Goal: Task Accomplishment & Management: Complete application form

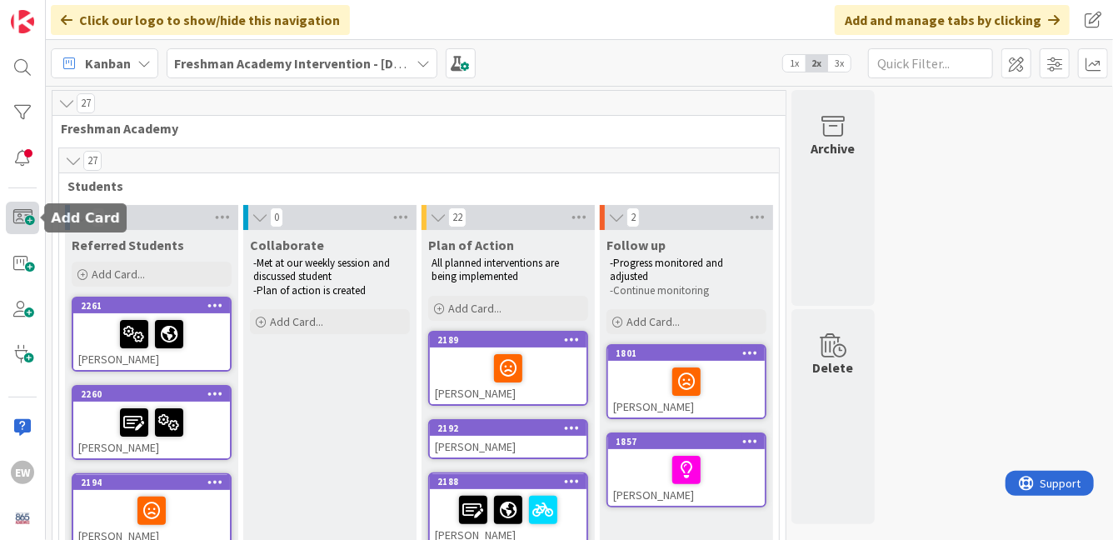
click at [28, 222] on span at bounding box center [22, 218] width 33 height 33
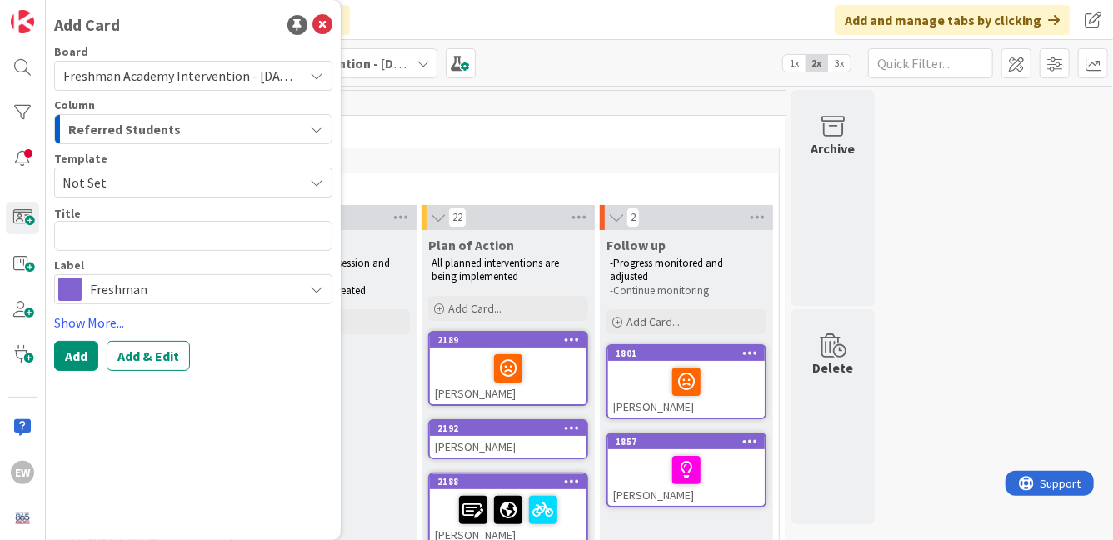
click at [208, 191] on span "Not Set" at bounding box center [177, 183] width 228 height 22
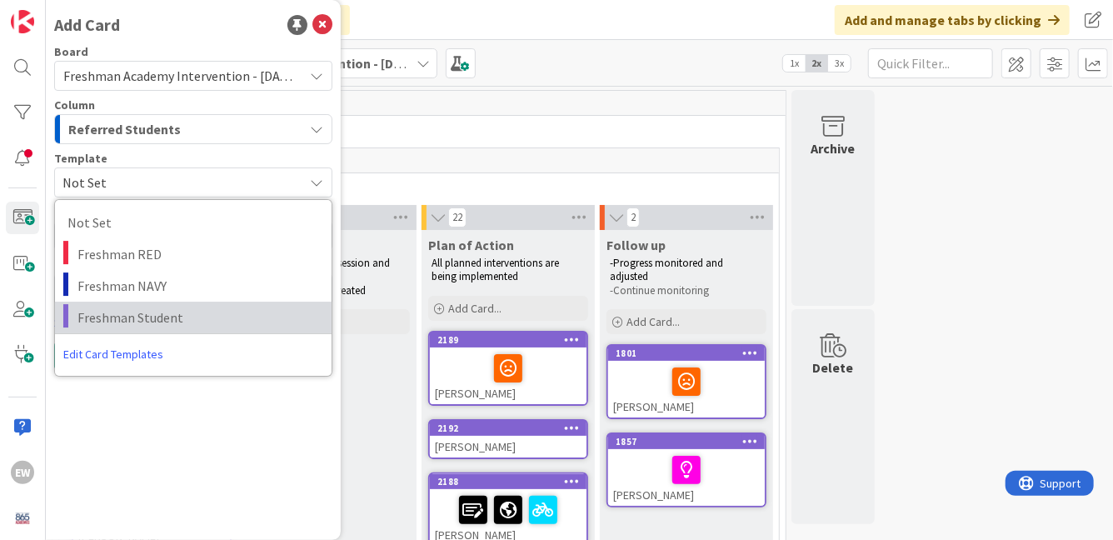
click at [182, 313] on span "Freshman Student" at bounding box center [199, 318] width 242 height 22
type textarea "x"
type textarea "Freshman Student"
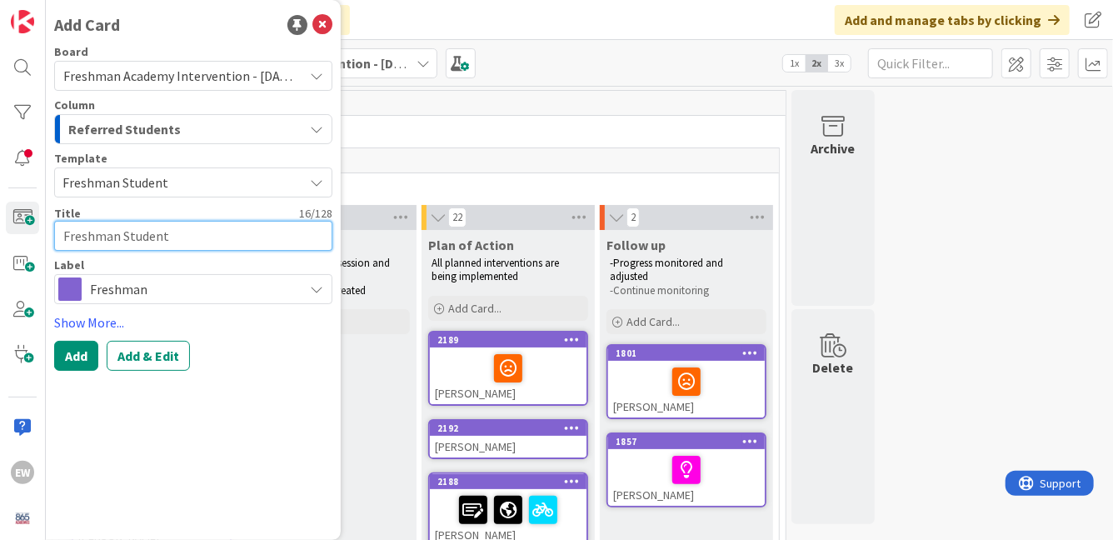
click at [146, 235] on textarea "Freshman Student" at bounding box center [193, 236] width 278 height 30
type textarea "x"
type textarea "K"
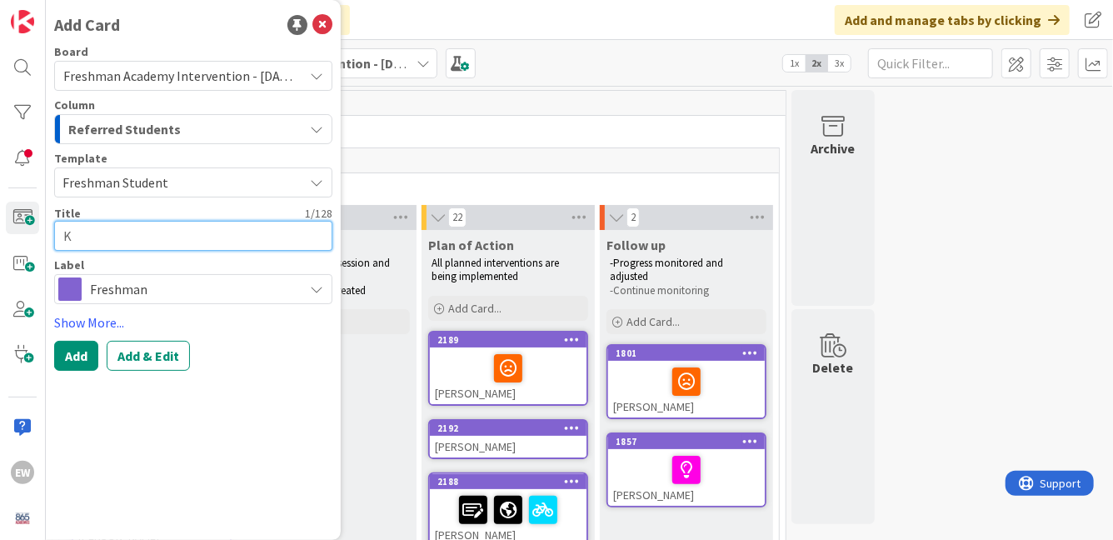
type textarea "x"
type textarea "Kn"
type textarea "x"
type textarea "Kno"
type textarea "x"
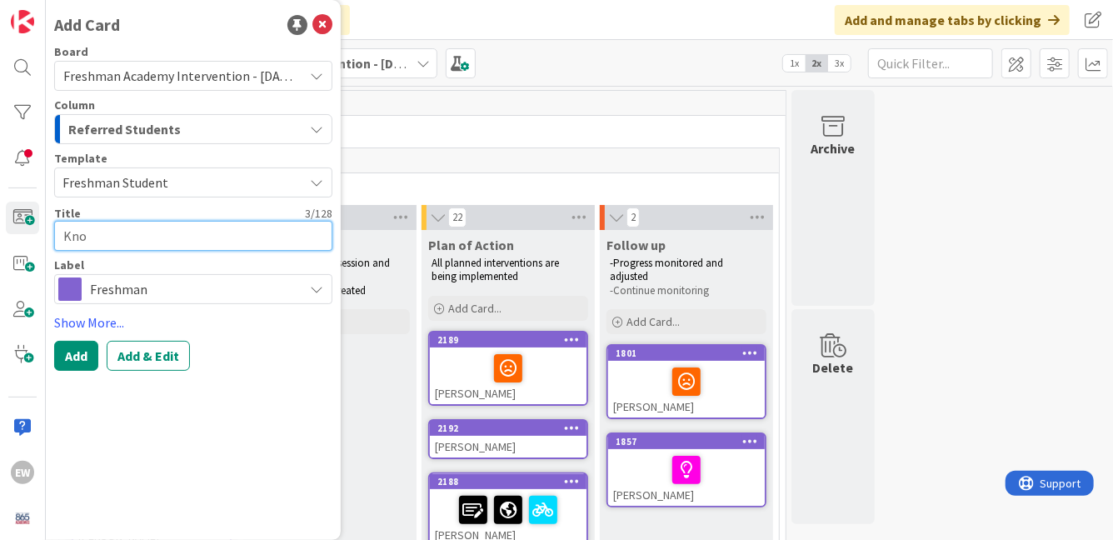
type textarea "[PERSON_NAME]"
type textarea "x"
type textarea "[PERSON_NAME]"
type textarea "x"
type textarea "[PERSON_NAME]"
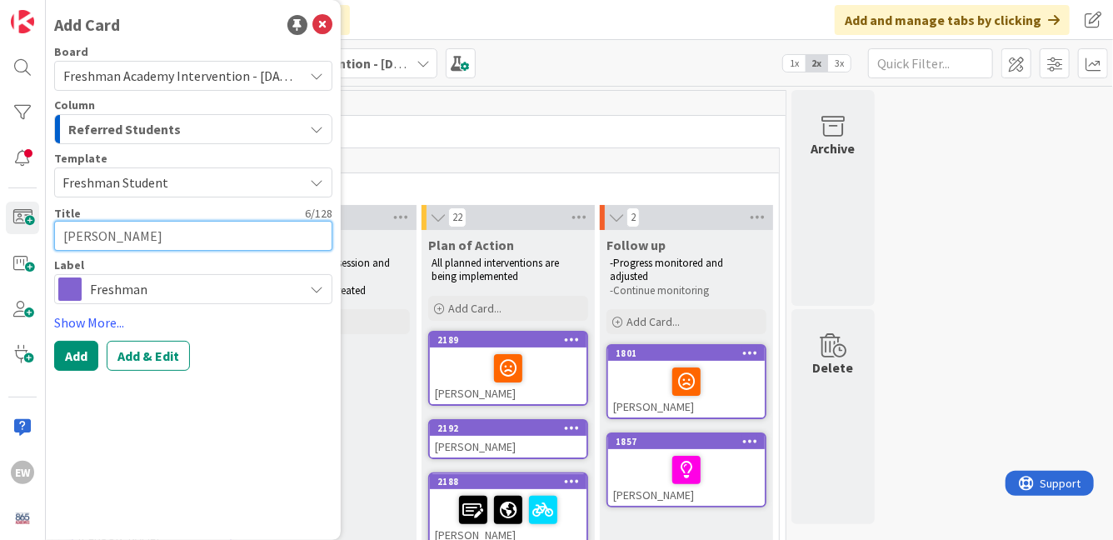
type textarea "x"
type textarea "[PERSON_NAME]"
type textarea "x"
type textarea "[PERSON_NAME]"
type textarea "x"
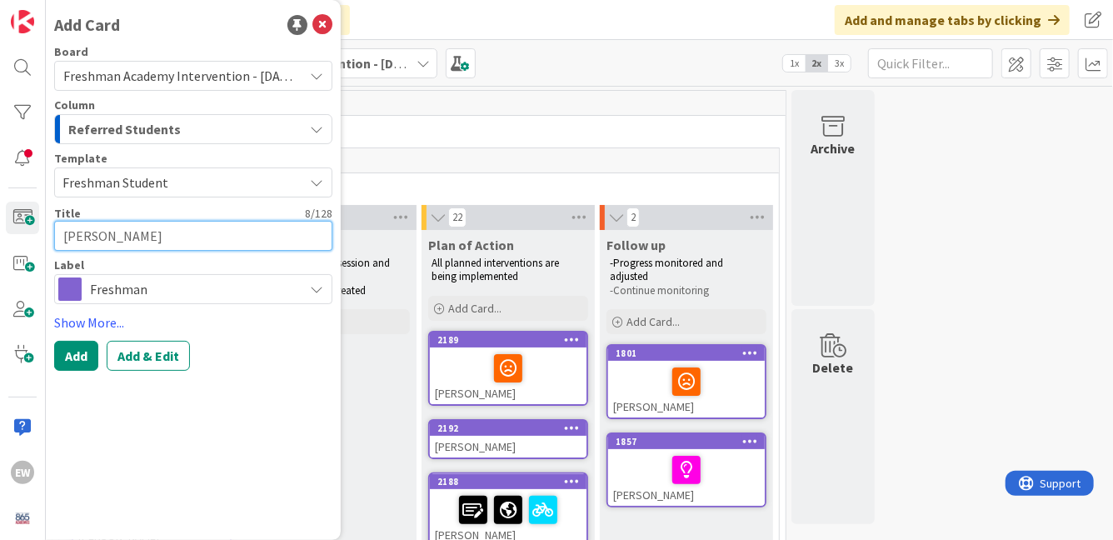
type textarea "[PERSON_NAME]"
type textarea "x"
type textarea "[PERSON_NAME] [PERSON_NAME]"
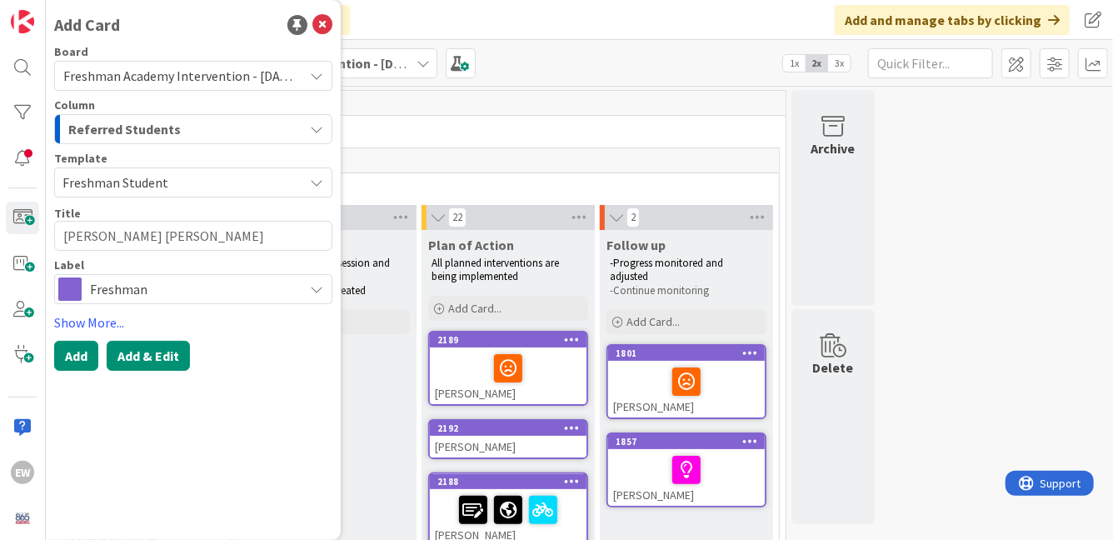
click at [139, 351] on button "Add & Edit" at bounding box center [148, 356] width 83 height 30
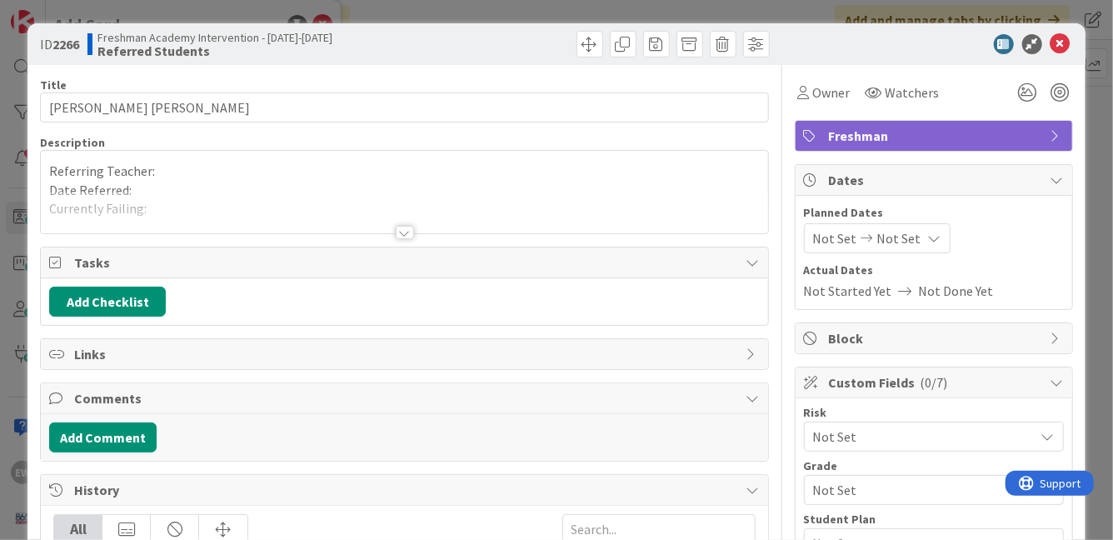
click at [178, 172] on p "Referring Teacher:" at bounding box center [404, 171] width 710 height 19
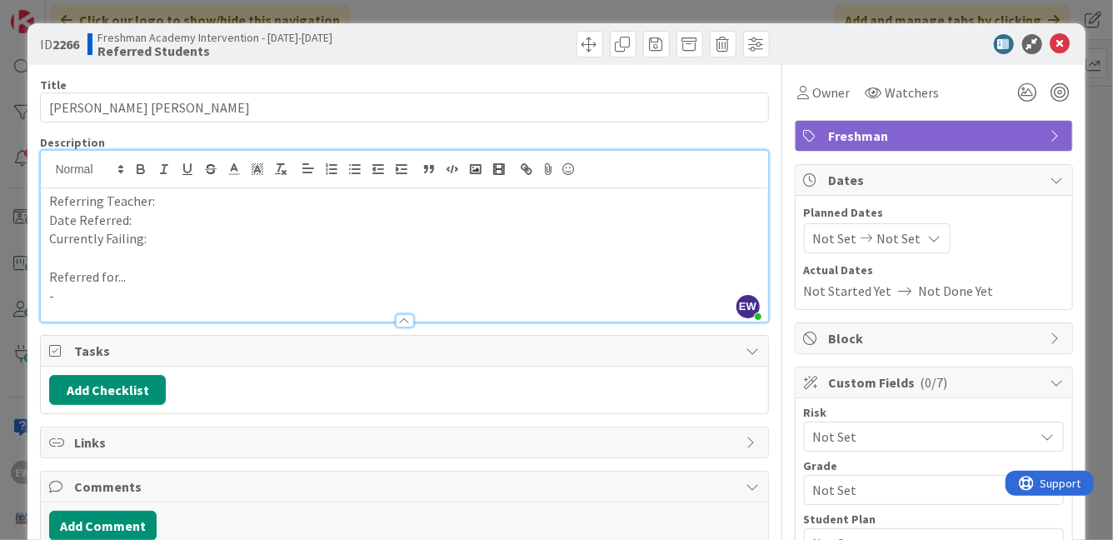
click at [181, 209] on p "Referring Teacher:" at bounding box center [404, 201] width 710 height 19
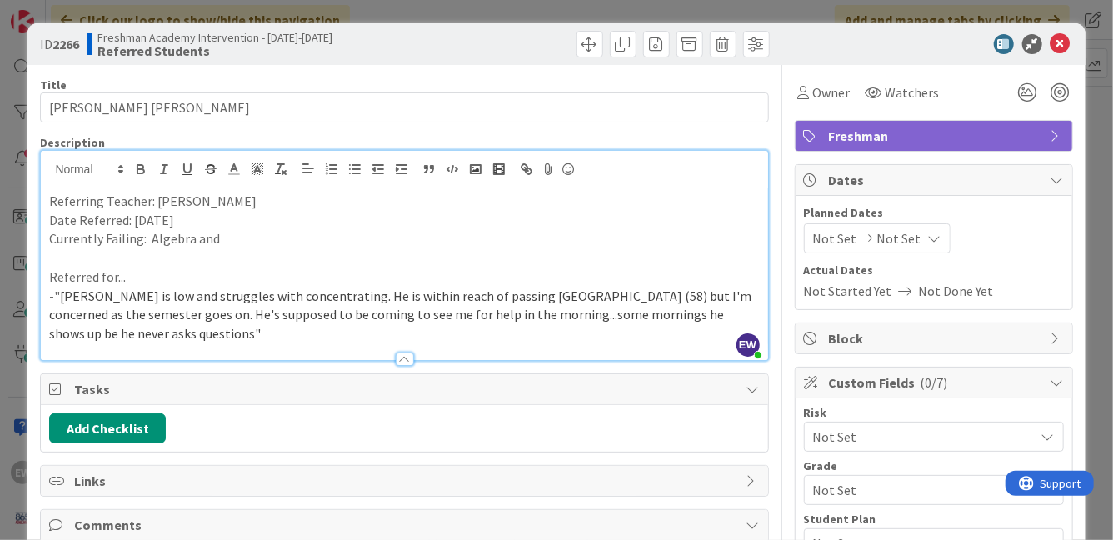
click at [231, 239] on p "Currently Failing: Algebra and" at bounding box center [404, 238] width 710 height 19
click at [1036, 90] on icon at bounding box center [1028, 93] width 30 height 30
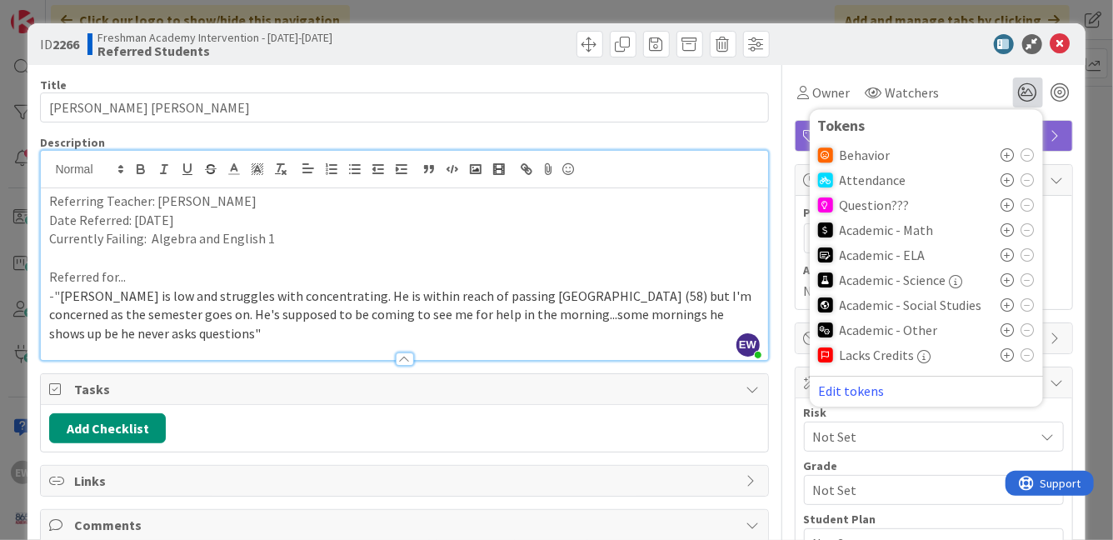
click at [1008, 255] on icon at bounding box center [1008, 254] width 13 height 13
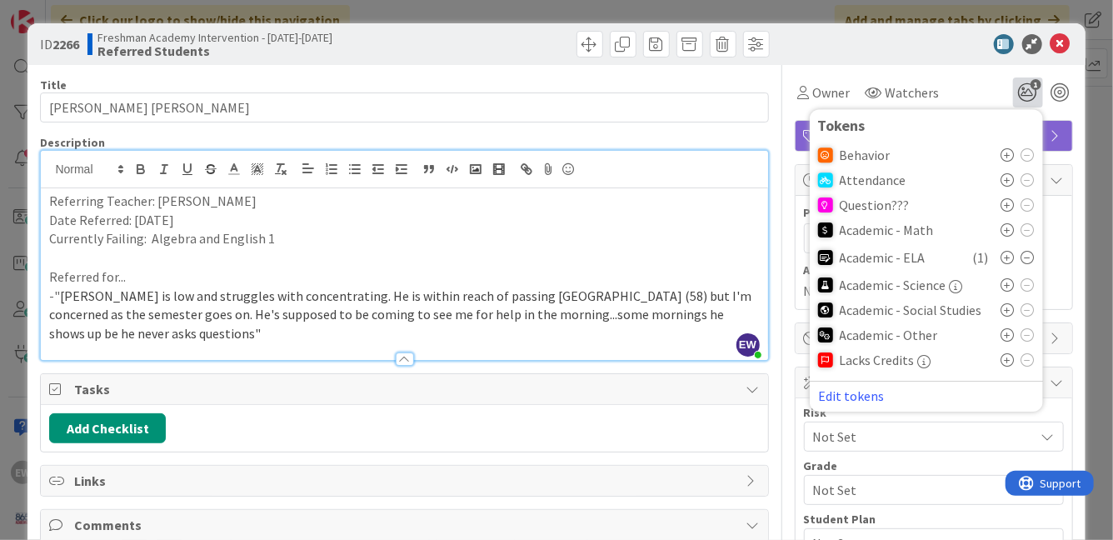
click at [1008, 230] on icon at bounding box center [1008, 229] width 13 height 13
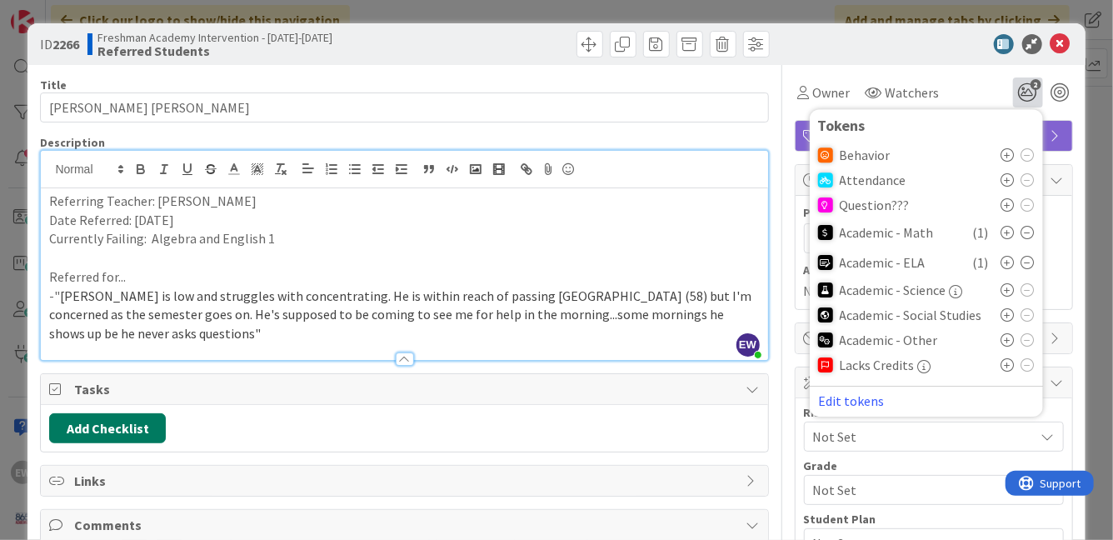
click at [129, 413] on button "Add Checklist" at bounding box center [107, 428] width 117 height 30
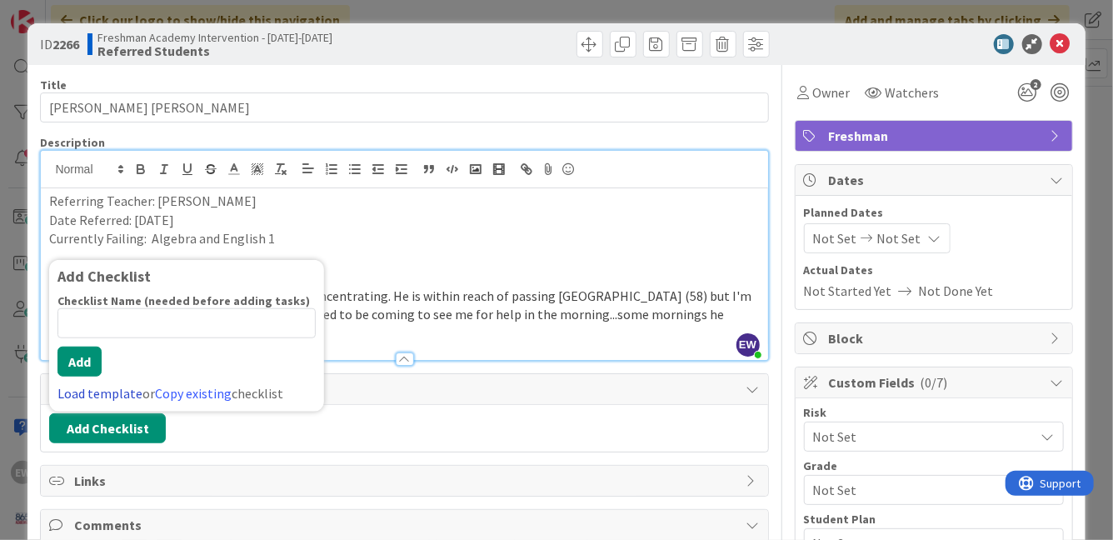
click at [113, 385] on link "Load template" at bounding box center [100, 393] width 85 height 17
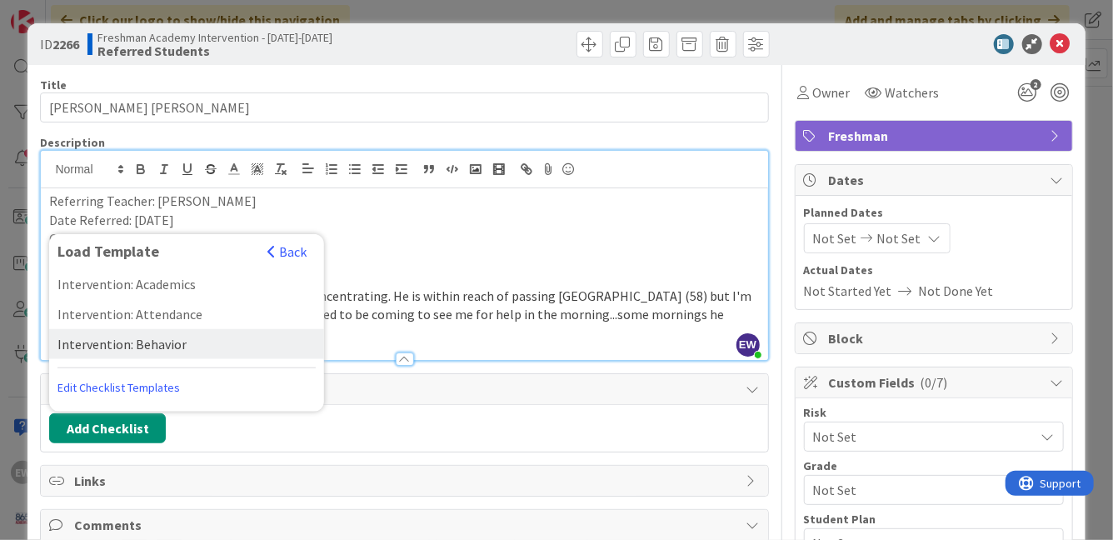
click at [118, 331] on div "Intervention: Behavior" at bounding box center [186, 344] width 275 height 30
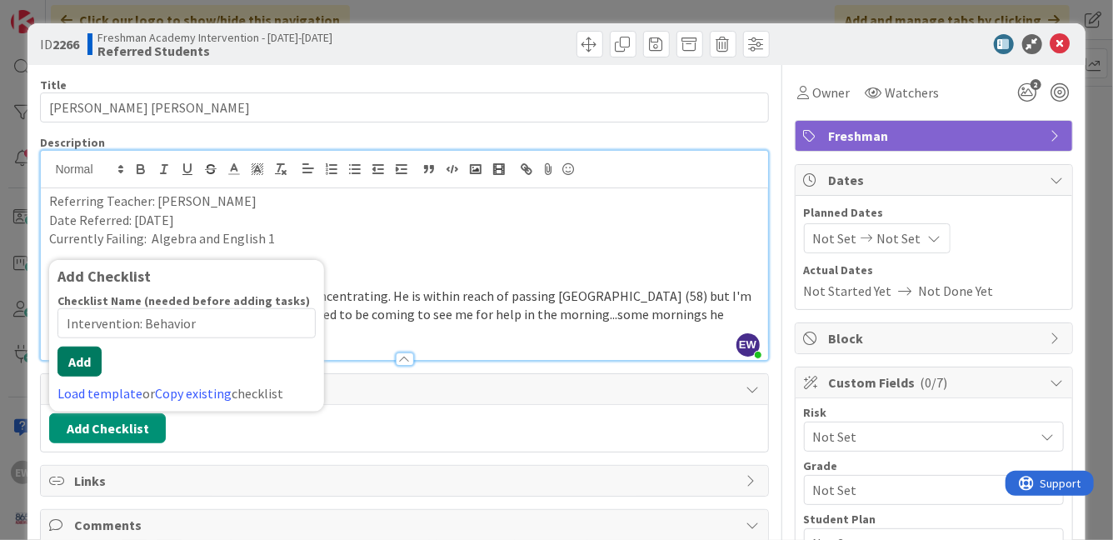
click at [80, 347] on button "Add" at bounding box center [80, 362] width 44 height 30
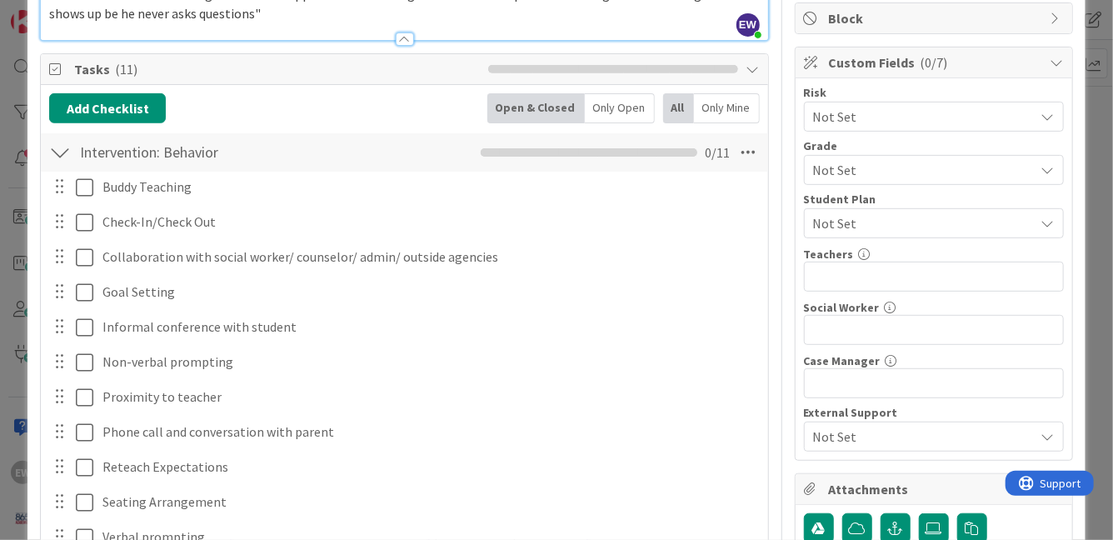
scroll to position [178, 0]
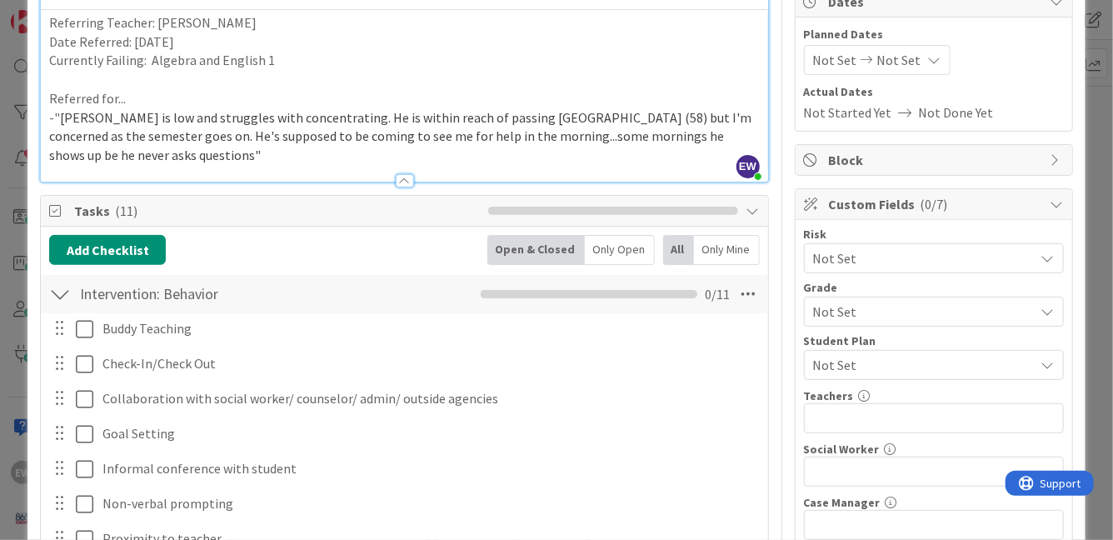
click at [59, 279] on div at bounding box center [60, 294] width 22 height 30
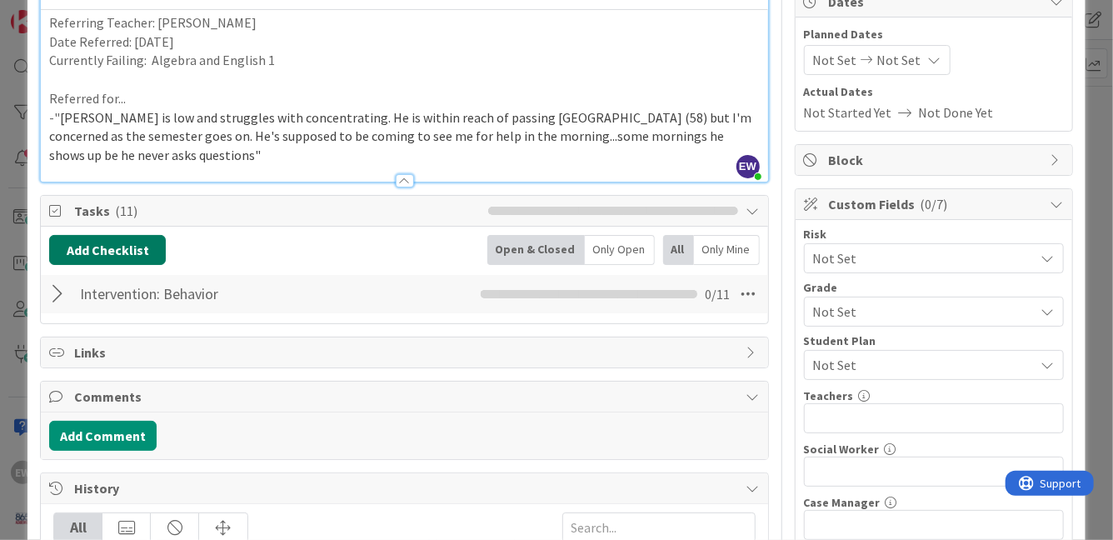
click at [85, 235] on button "Add Checklist" at bounding box center [107, 250] width 117 height 30
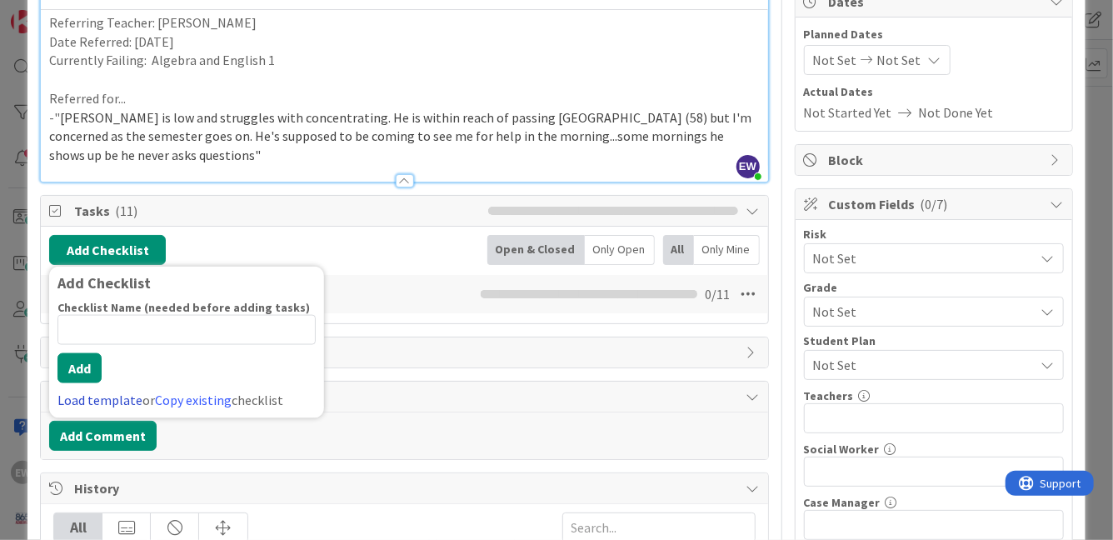
click at [78, 391] on link "Load template" at bounding box center [100, 399] width 85 height 17
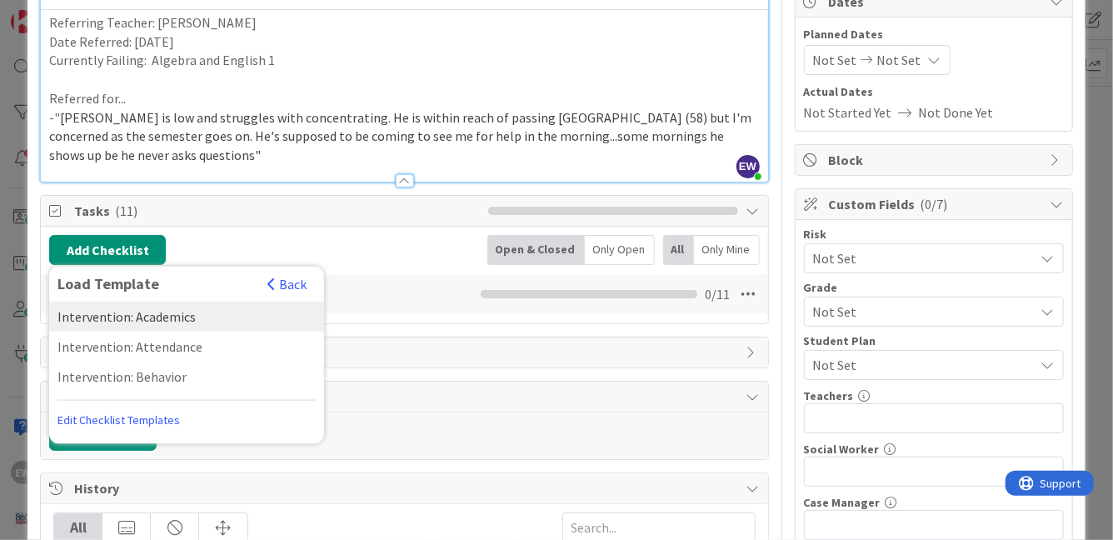
click at [114, 301] on div "Intervention: Academics" at bounding box center [186, 316] width 275 height 30
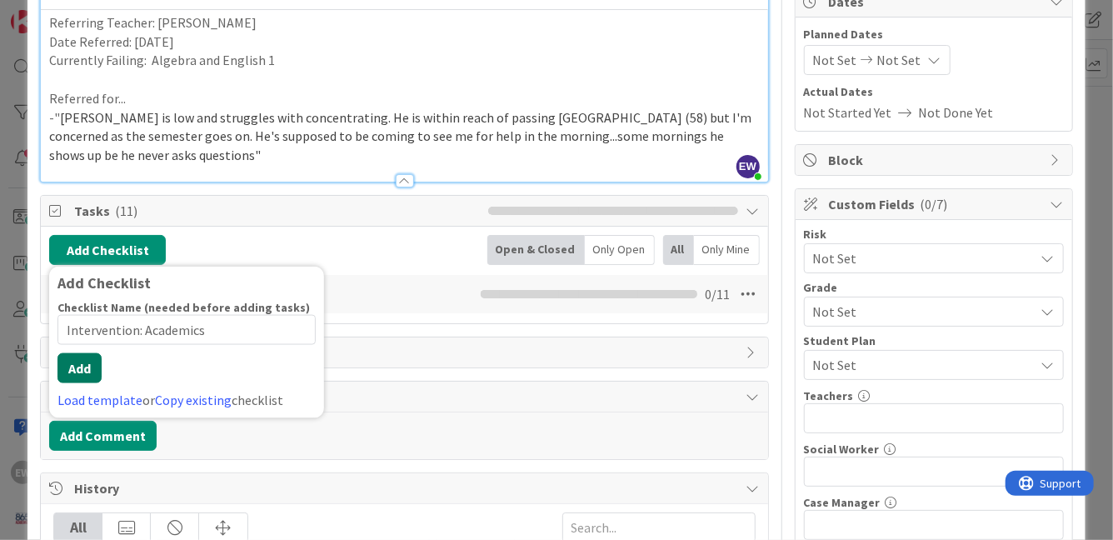
click at [83, 363] on div "Checklist Name (needed before adding tasks) 23 / 64 Intervention: Academics Add…" at bounding box center [187, 354] width 258 height 110
click at [82, 353] on button "Add" at bounding box center [80, 368] width 44 height 30
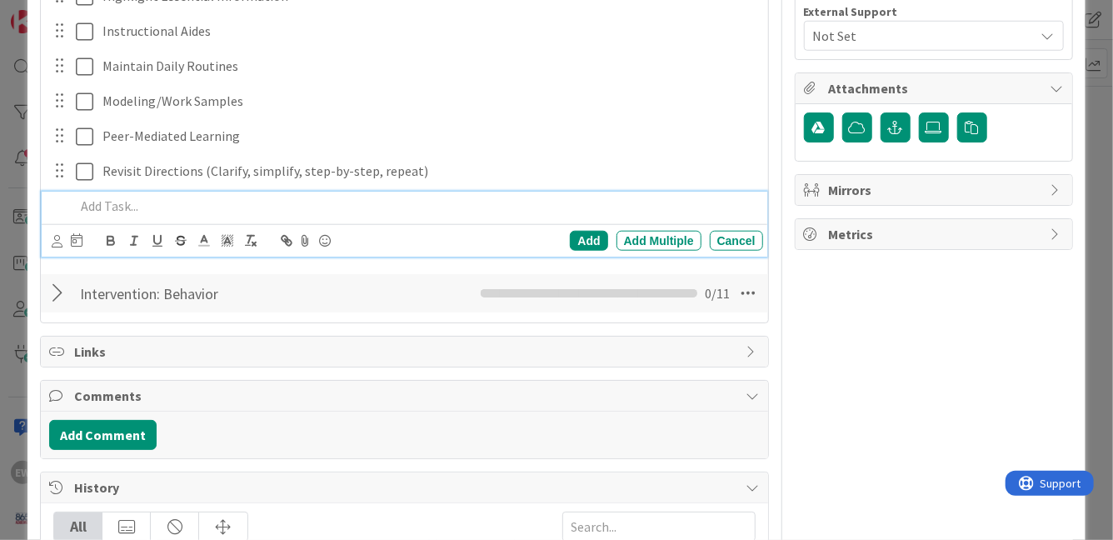
scroll to position [812, 0]
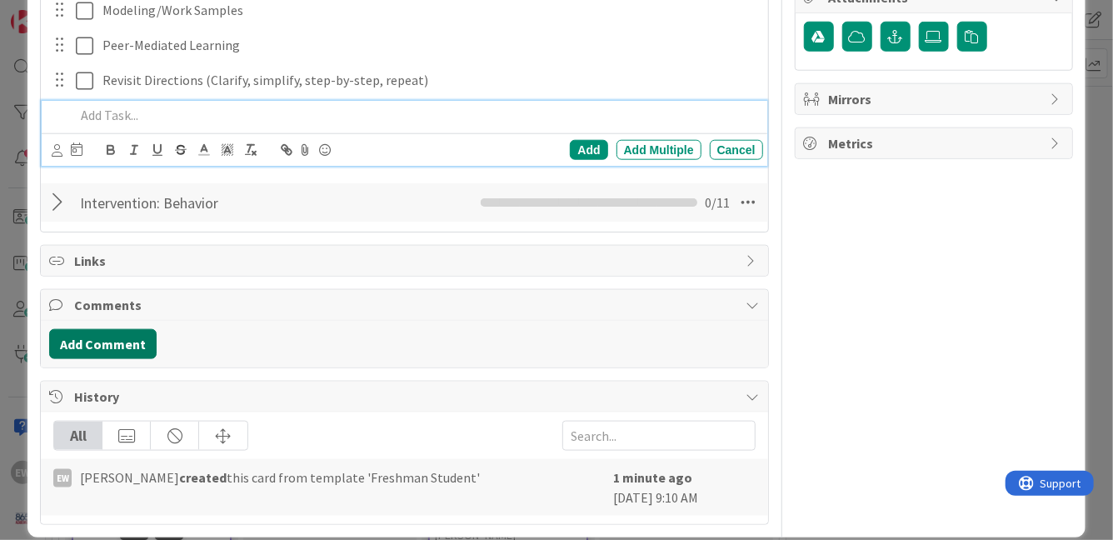
click at [83, 329] on button "Add Comment" at bounding box center [103, 344] width 108 height 30
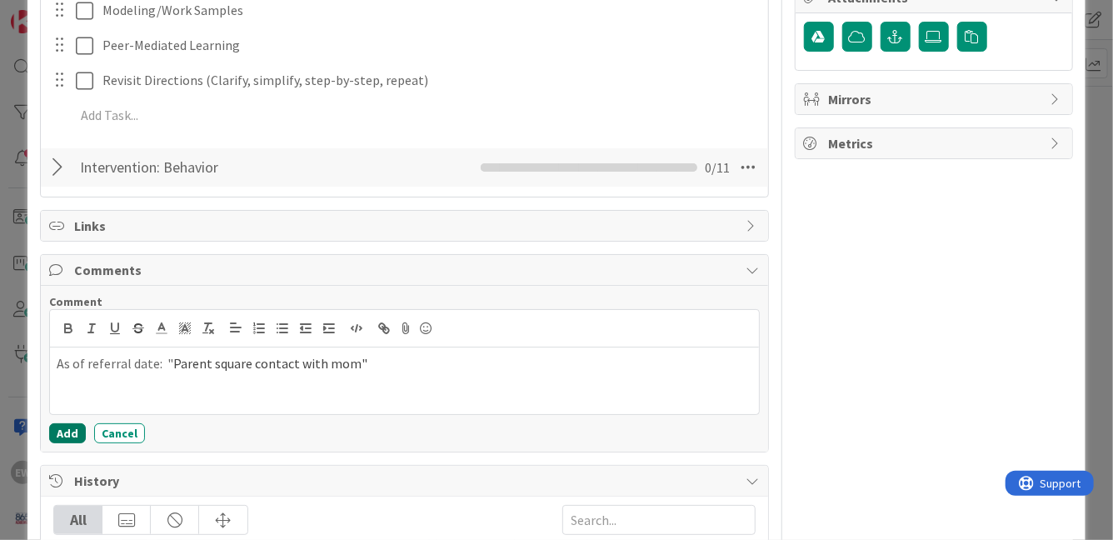
click at [70, 423] on button "Add" at bounding box center [67, 433] width 37 height 20
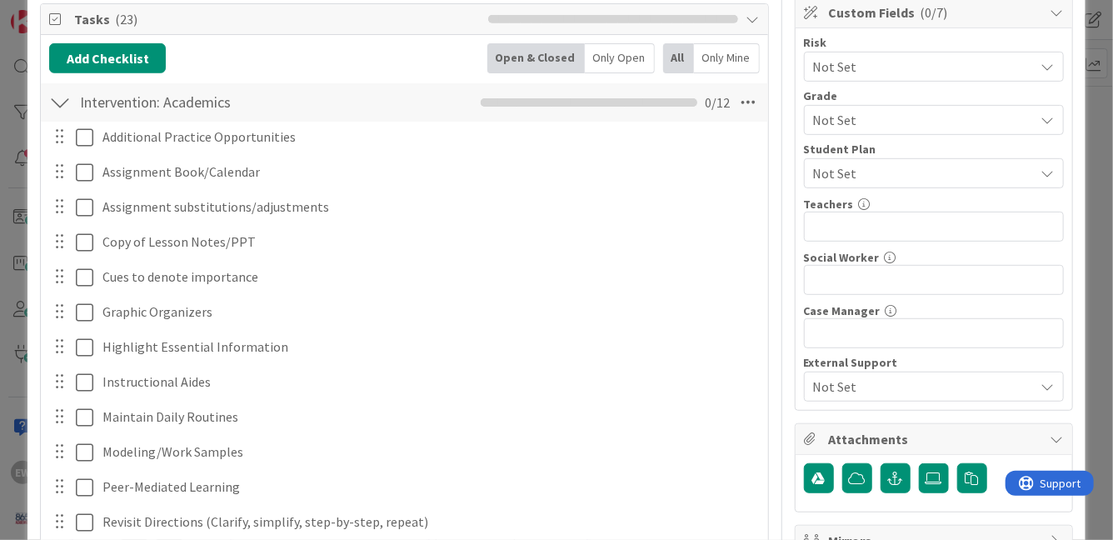
scroll to position [365, 0]
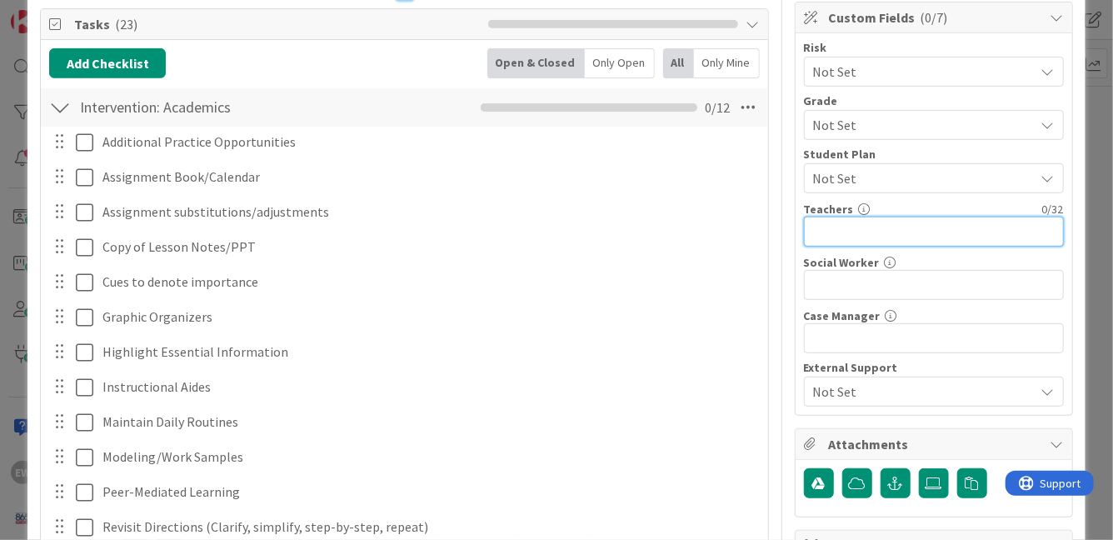
click at [845, 232] on input "text" at bounding box center [934, 232] width 260 height 30
type input "[PERSON_NAME] Childress [PERSON_NAME] [PERSON_NAME]"
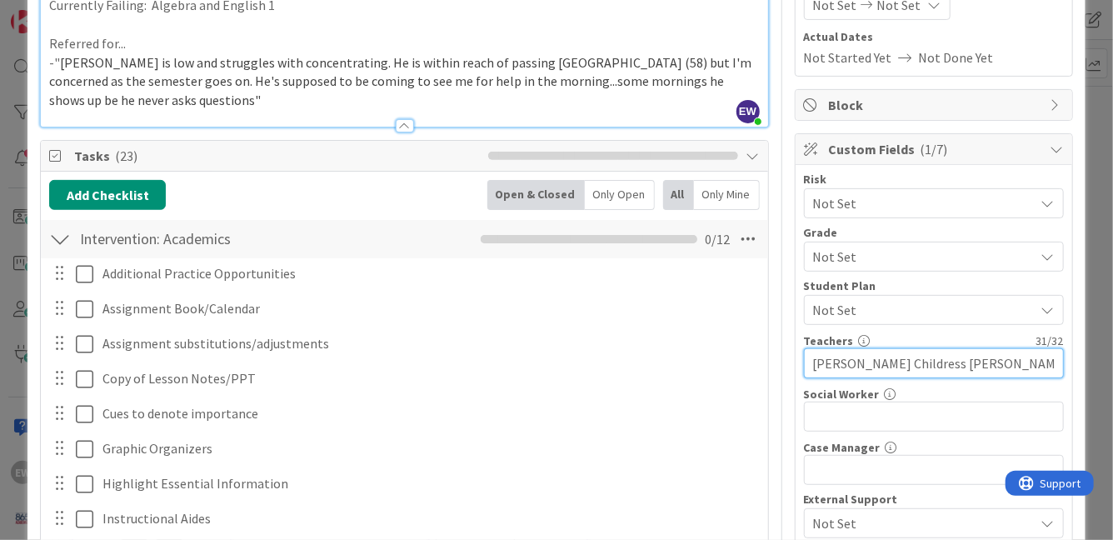
scroll to position [230, 0]
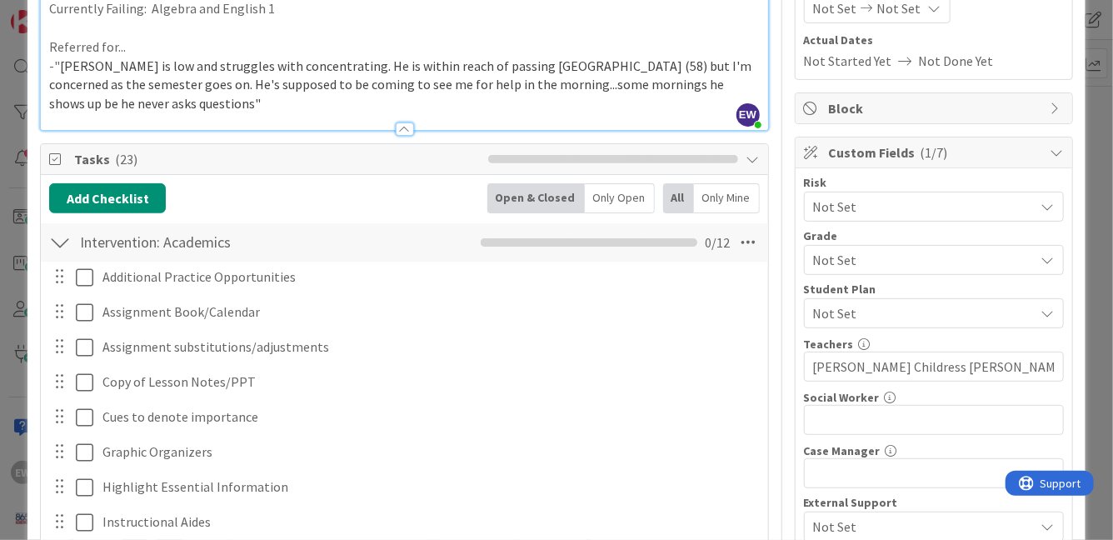
click at [945, 202] on span "Not Set" at bounding box center [919, 206] width 213 height 23
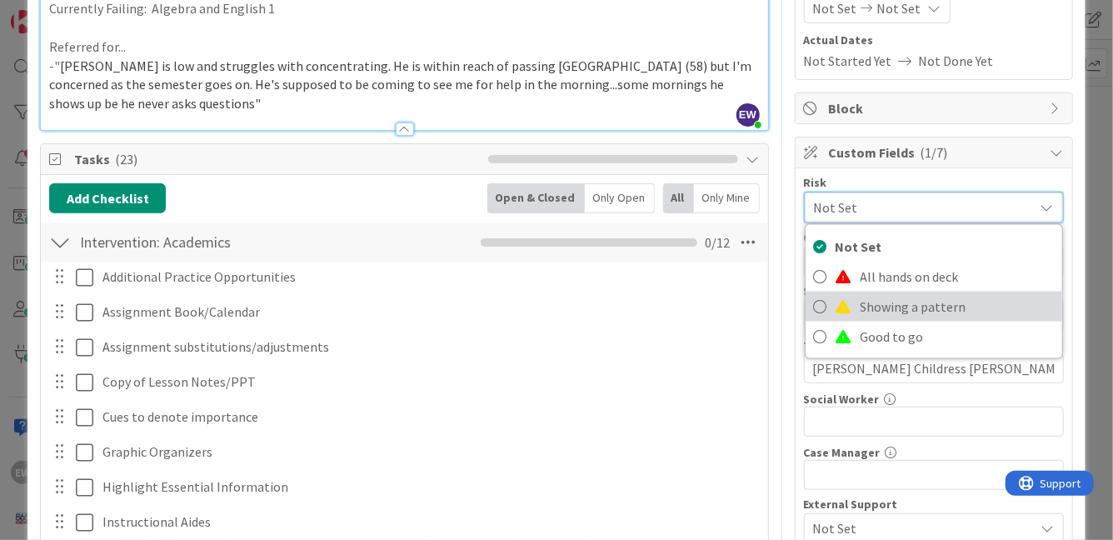
click at [918, 308] on span "Showing a pattern" at bounding box center [957, 306] width 193 height 25
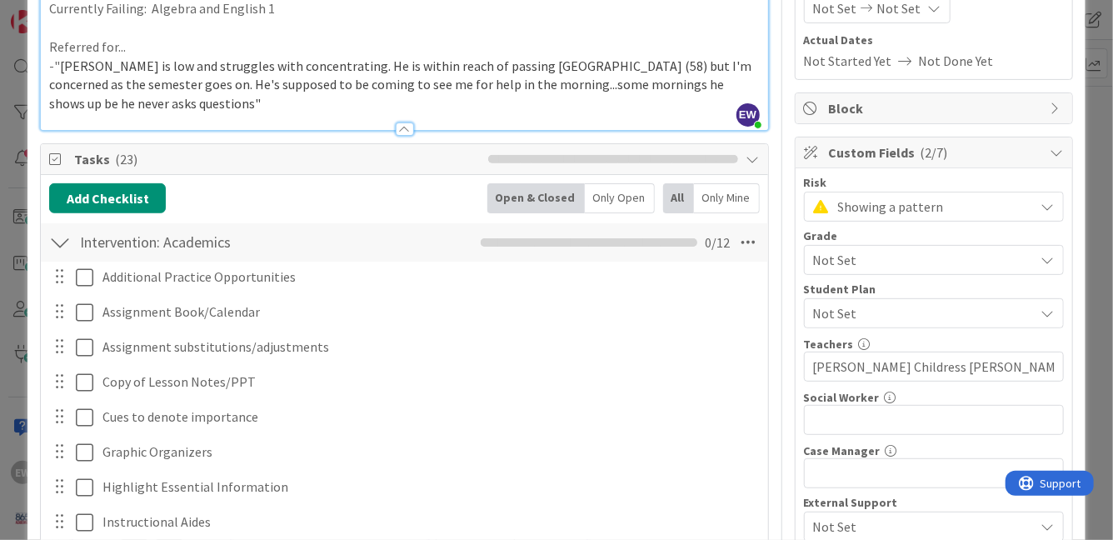
click at [878, 258] on span "Not Set" at bounding box center [919, 259] width 213 height 23
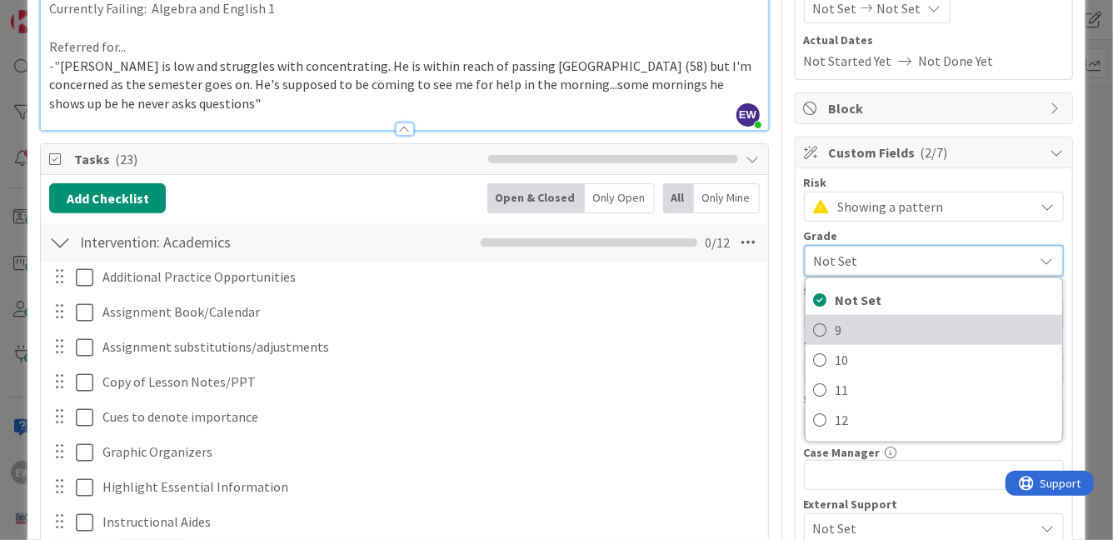
click at [834, 327] on link "9" at bounding box center [934, 330] width 257 height 30
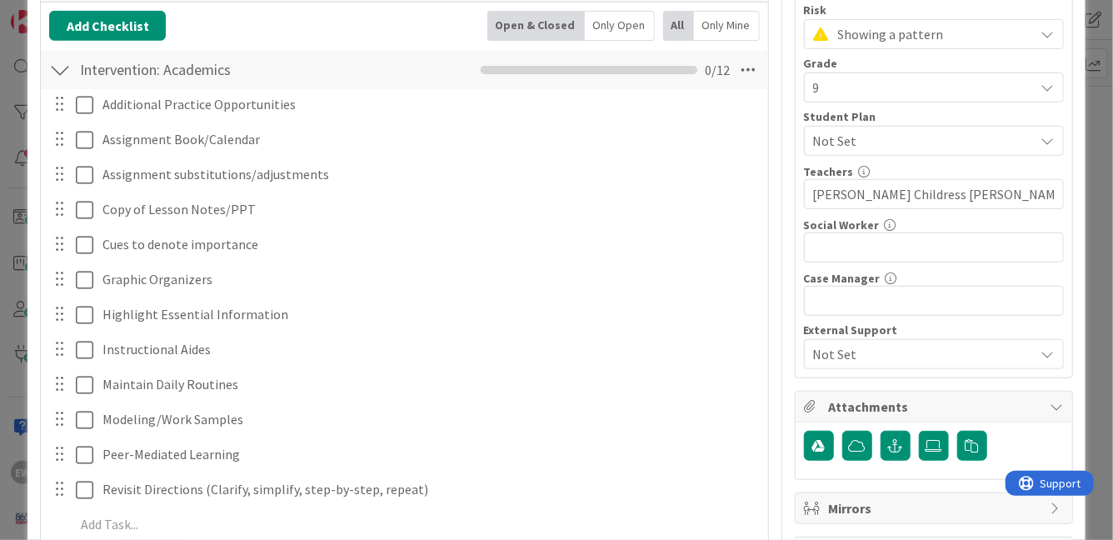
scroll to position [408, 0]
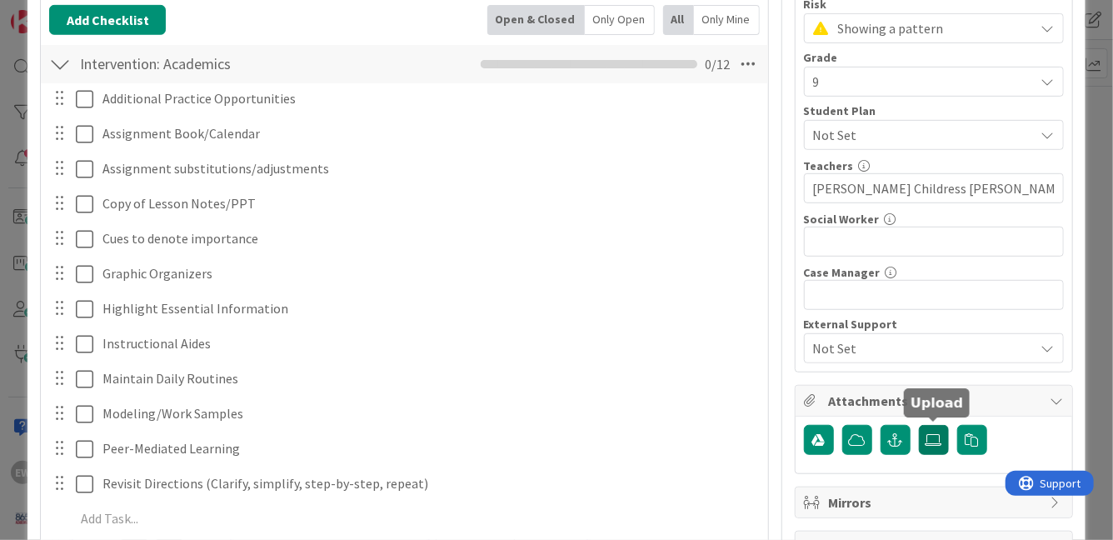
click at [924, 434] on label at bounding box center [934, 440] width 30 height 30
click at [919, 425] on input "file" at bounding box center [919, 425] width 0 height 0
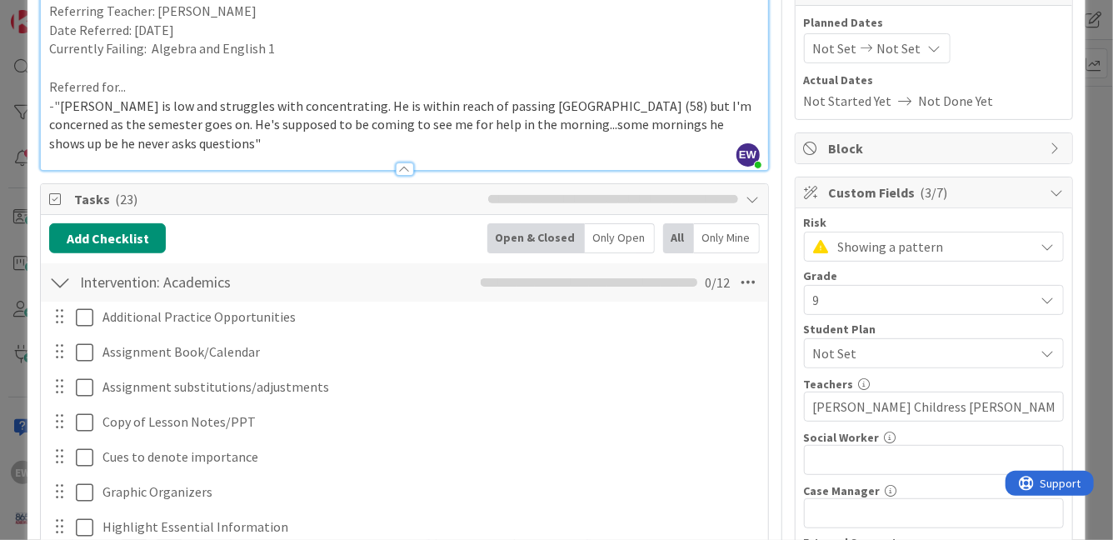
scroll to position [0, 0]
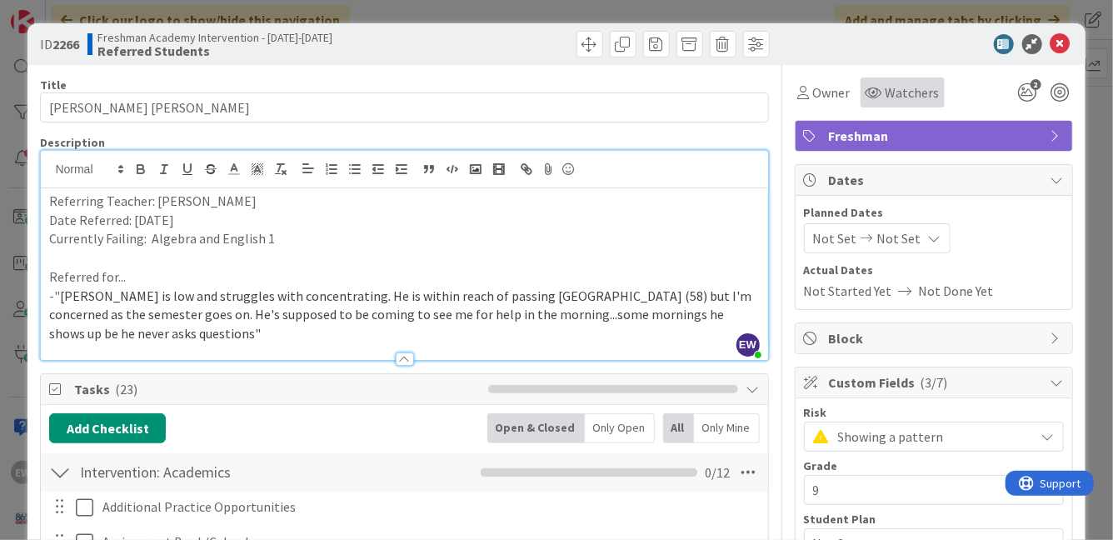
click at [897, 93] on span "Watchers" at bounding box center [913, 93] width 54 height 20
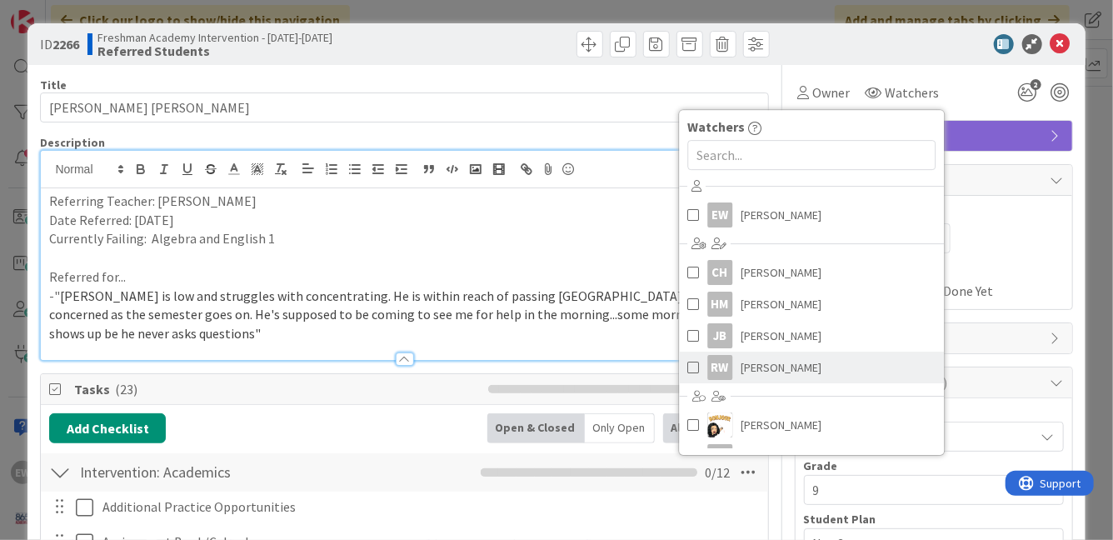
click at [691, 370] on span at bounding box center [694, 367] width 12 height 25
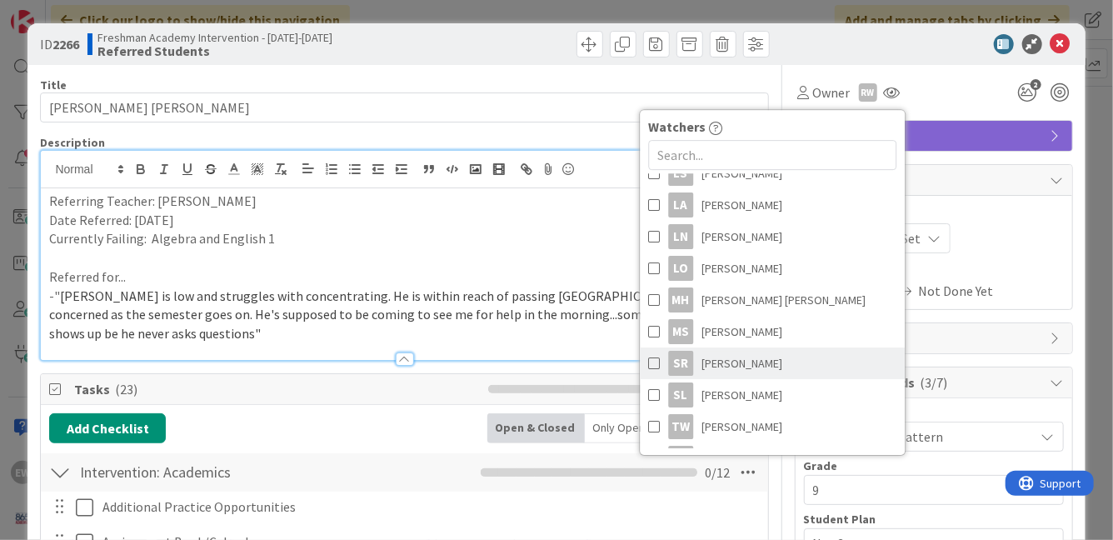
scroll to position [1079, 0]
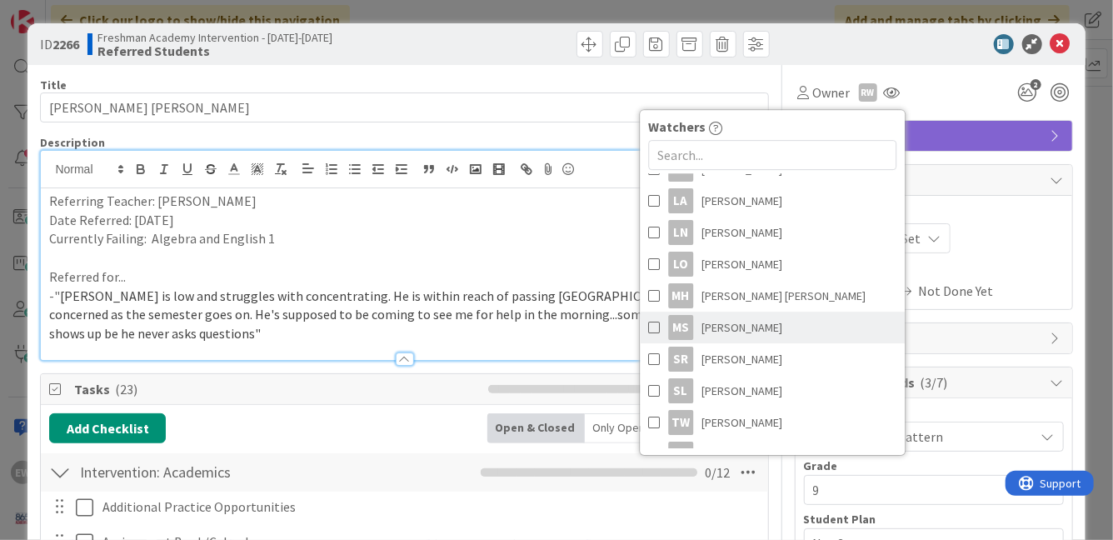
click at [657, 331] on span at bounding box center [654, 327] width 12 height 25
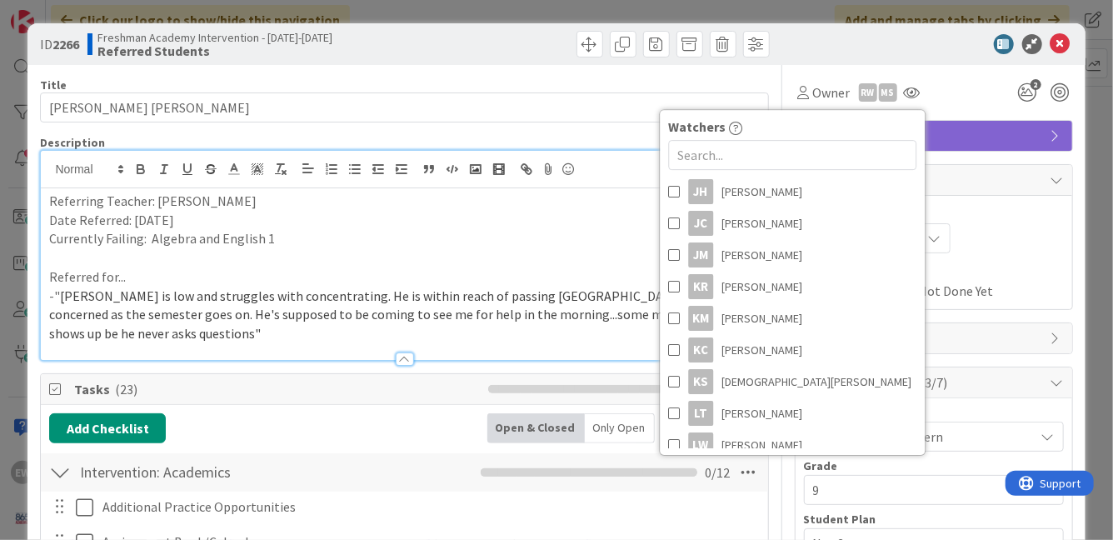
scroll to position [770, 0]
click at [676, 223] on span at bounding box center [674, 225] width 12 height 25
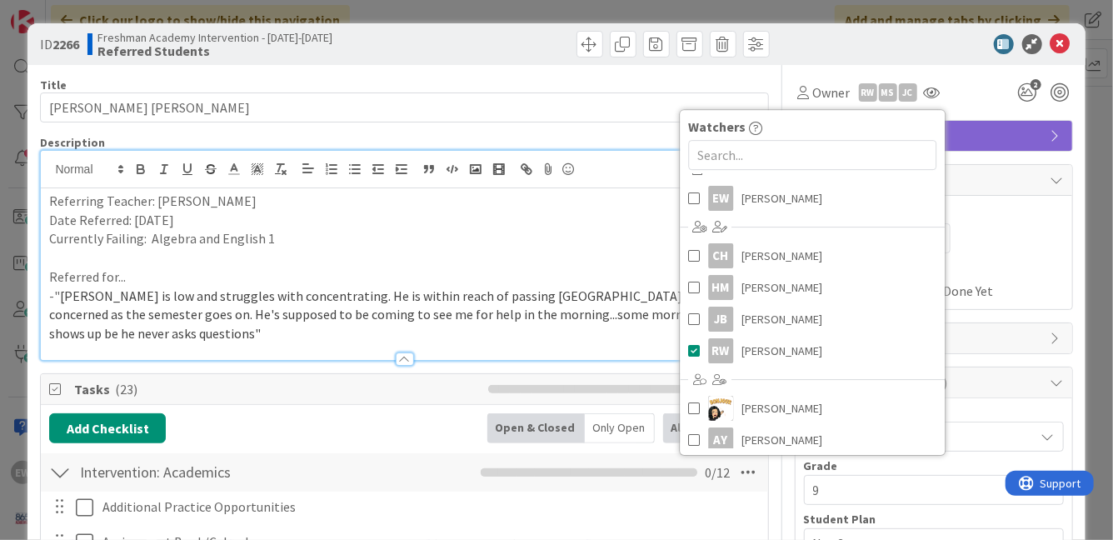
scroll to position [0, 0]
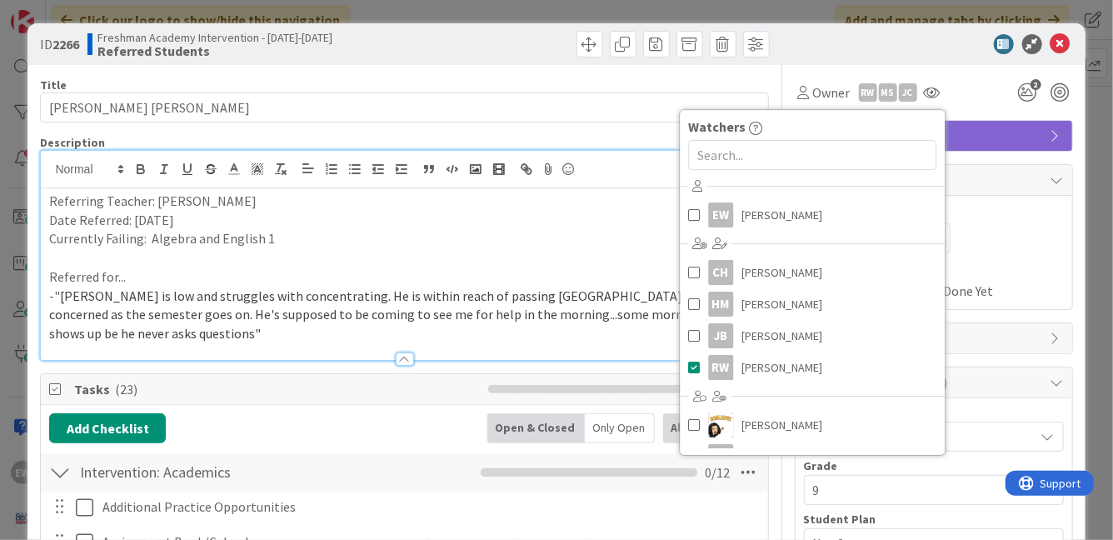
click at [959, 98] on div "Owner RW Ms [PERSON_NAME] Watchers EW [PERSON_NAME] CH [PERSON_NAME] HM [PERSON…" at bounding box center [934, 93] width 278 height 30
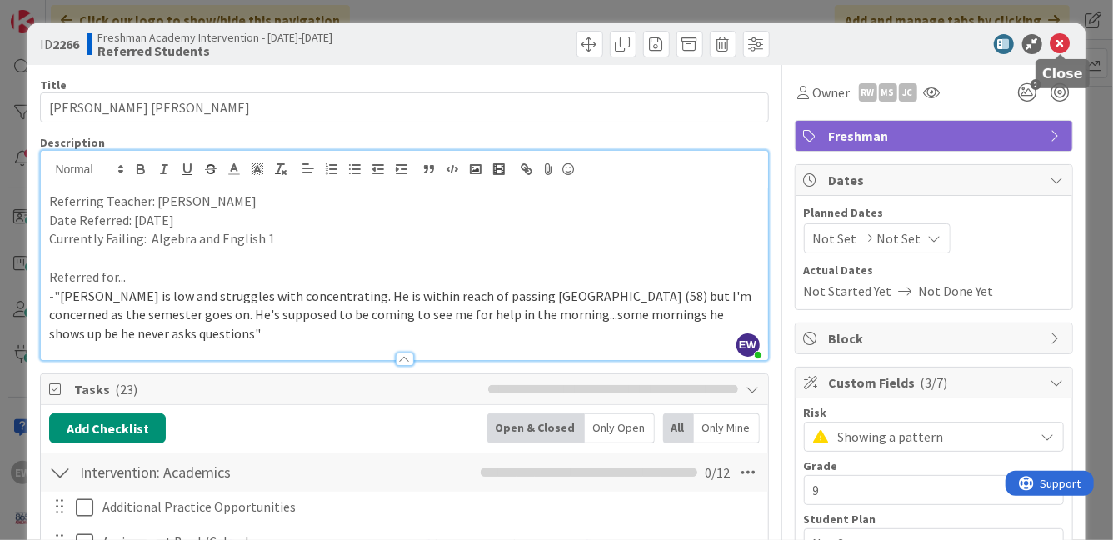
click at [1063, 44] on icon at bounding box center [1061, 44] width 20 height 20
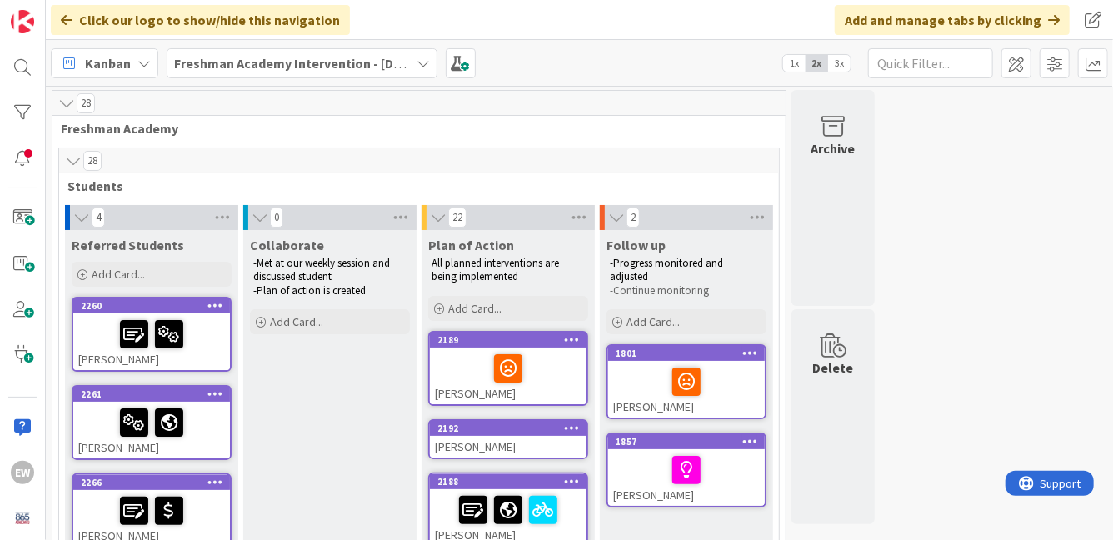
drag, startPoint x: 204, startPoint y: 225, endPoint x: 937, endPoint y: 6, distance: 764.7
